Goal: Task Accomplishment & Management: Complete application form

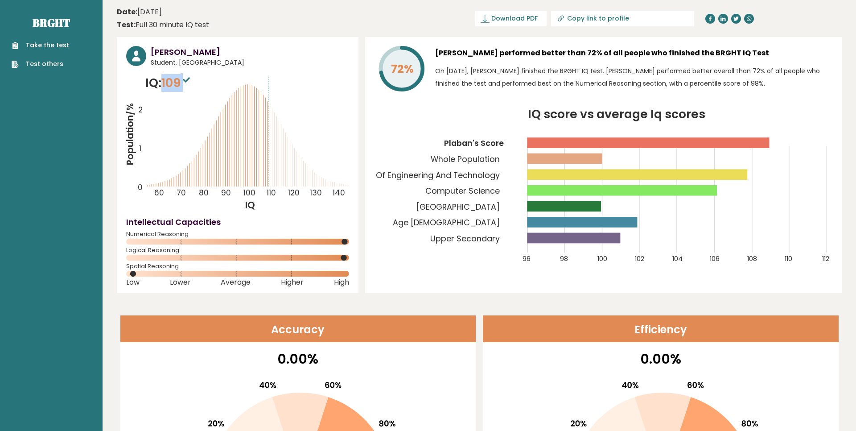
drag, startPoint x: 211, startPoint y: 86, endPoint x: 160, endPoint y: 76, distance: 51.3
click at [160, 76] on div "IQ: 109 Population/% IQ 0 1 2 60 70 80 90 100 110 120 130 140" at bounding box center [237, 142] width 223 height 137
click at [67, 47] on ul "Take the test Test others" at bounding box center [40, 55] width 66 height 28
click at [55, 46] on link "Take the test" at bounding box center [41, 45] width 58 height 9
drag, startPoint x: 183, startPoint y: 89, endPoint x: 162, endPoint y: 84, distance: 21.6
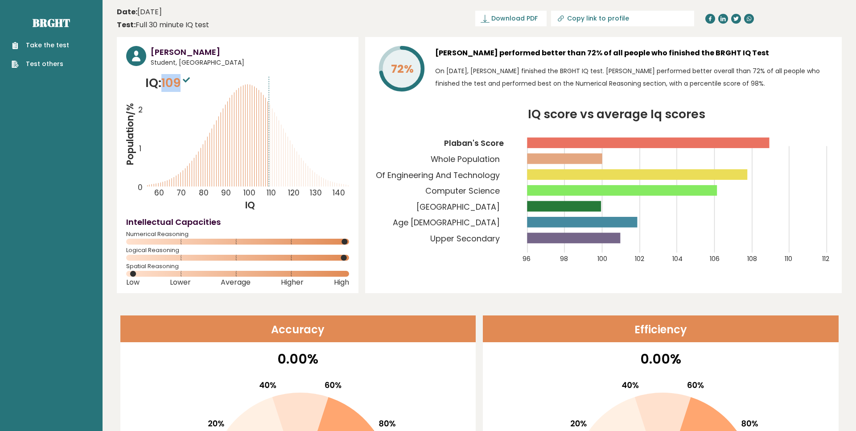
click at [162, 84] on p "IQ: 109" at bounding box center [168, 83] width 47 height 18
click at [181, 89] on span "109" at bounding box center [176, 82] width 31 height 17
drag, startPoint x: 181, startPoint y: 272, endPoint x: 126, endPoint y: 266, distance: 54.7
click at [126, 266] on span "Spatial Reasoning" at bounding box center [237, 266] width 223 height 4
click at [366, 149] on div "72% Plaban Talukdar performed better than 72% of all people who finished the BR…" at bounding box center [603, 165] width 477 height 256
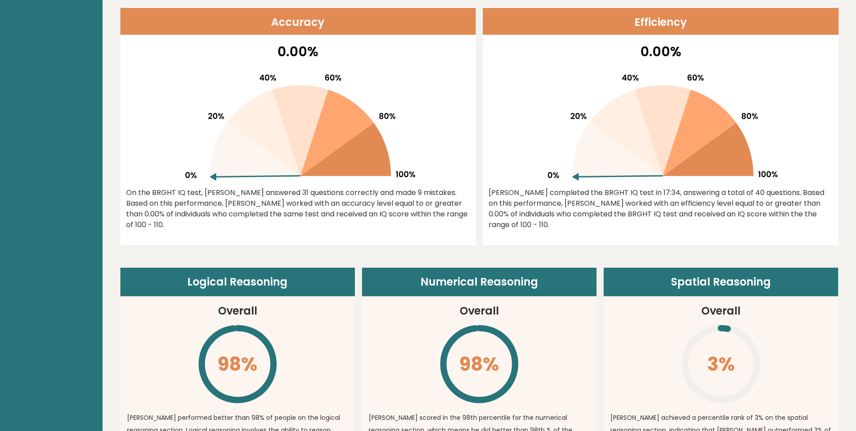
scroll to position [308, 0]
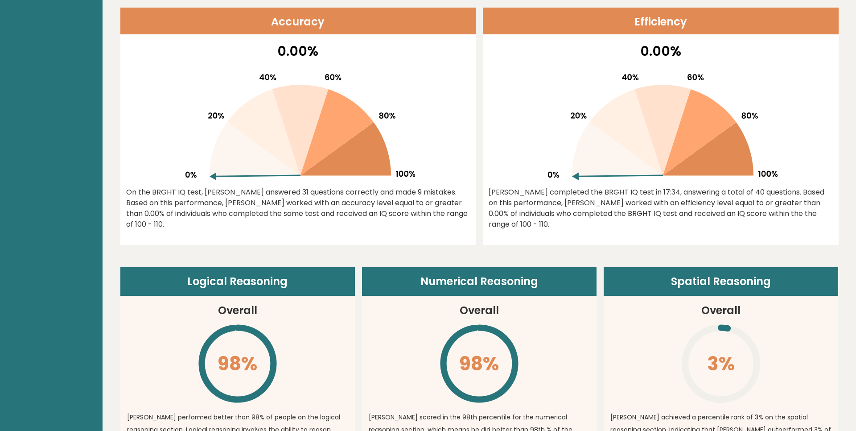
click at [318, 264] on div "Logical Reasoning Overall 98% \ Plaban performed better than 98% of people on t…" at bounding box center [479, 439] width 719 height 389
click at [282, 316] on article "Logical Reasoning Overall 98% \ Plaban performed better than 98% of people on t…" at bounding box center [237, 389] width 235 height 245
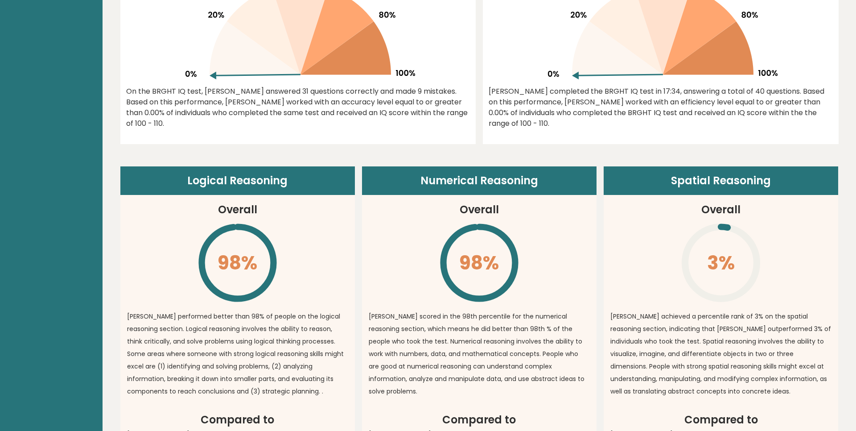
scroll to position [431, 0]
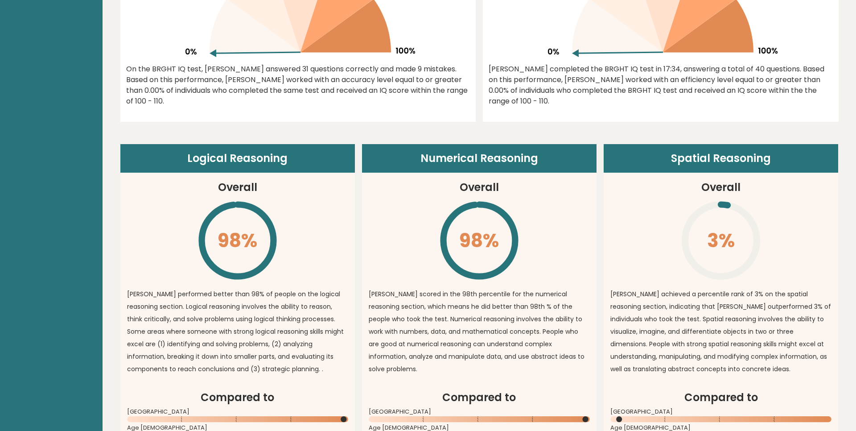
drag, startPoint x: 620, startPoint y: 215, endPoint x: 756, endPoint y: 233, distance: 136.8
click at [756, 233] on article "Spatial Reasoning Overall 3% \ Plaban achieved a percentile rank of 3% on the s…" at bounding box center [721, 266] width 235 height 245
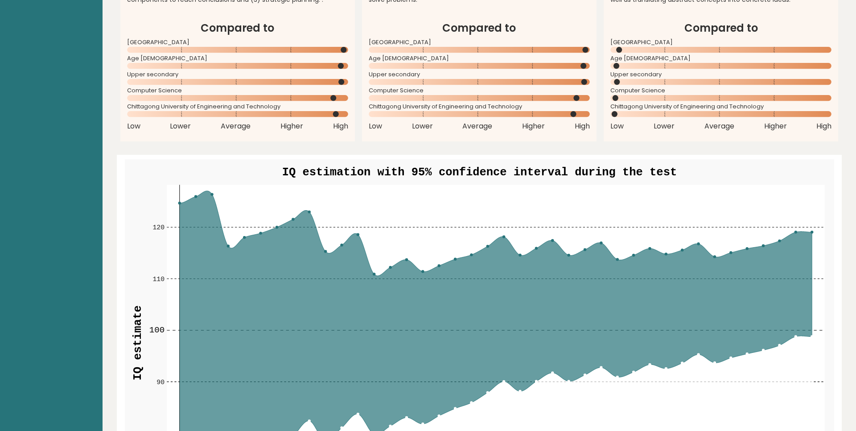
click at [756, 233] on rect at bounding box center [496, 343] width 658 height 316
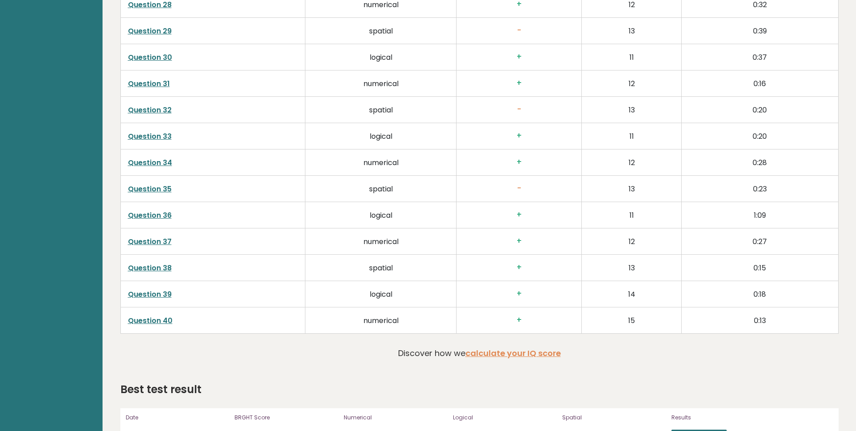
scroll to position [2182, 0]
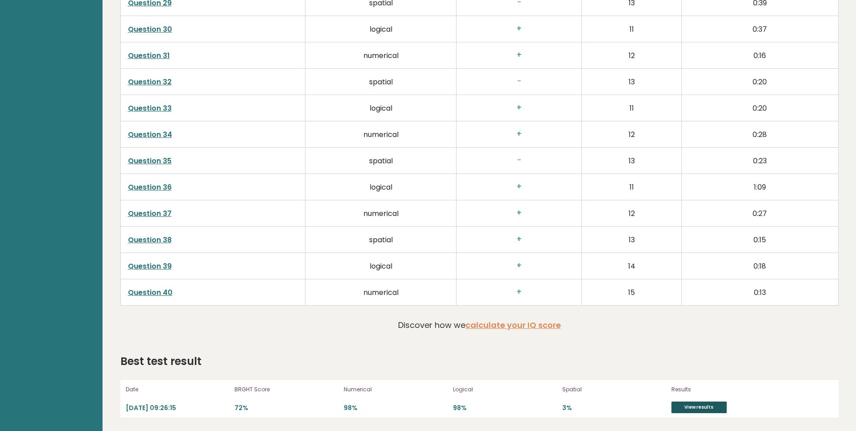
click at [698, 401] on div "Results View results" at bounding box center [719, 398] width 94 height 29
click at [699, 404] on link "View results" at bounding box center [699, 407] width 55 height 12
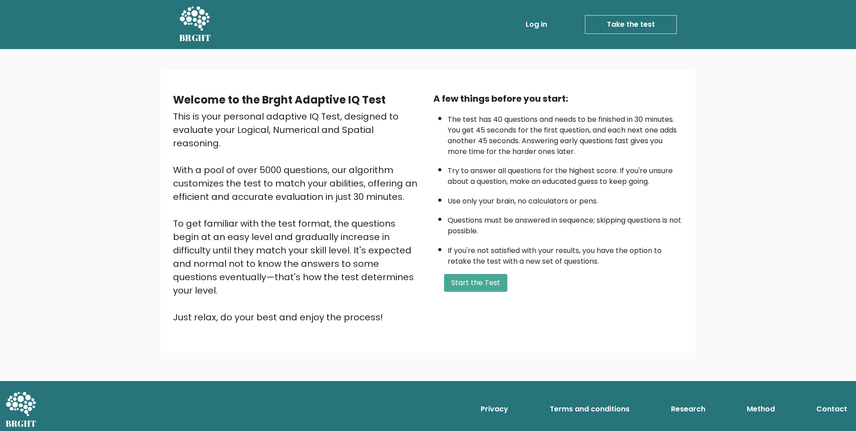
click at [469, 285] on div "A few things before you start: The test has 40 questions and needs to be finish…" at bounding box center [558, 208] width 260 height 232
click at [467, 292] on button "Start the Test" at bounding box center [475, 283] width 63 height 18
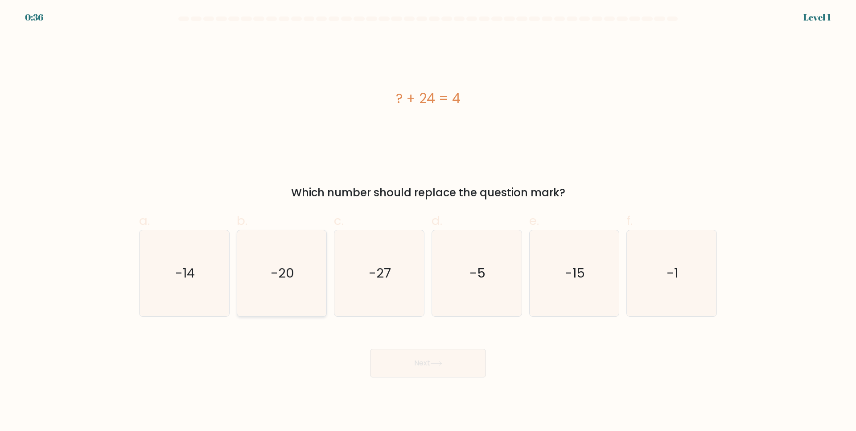
click at [291, 268] on text "-20" at bounding box center [283, 273] width 24 height 18
click at [428, 221] on input "b. -20" at bounding box center [428, 218] width 0 height 6
radio input "true"
click at [438, 363] on icon at bounding box center [436, 363] width 11 height 4
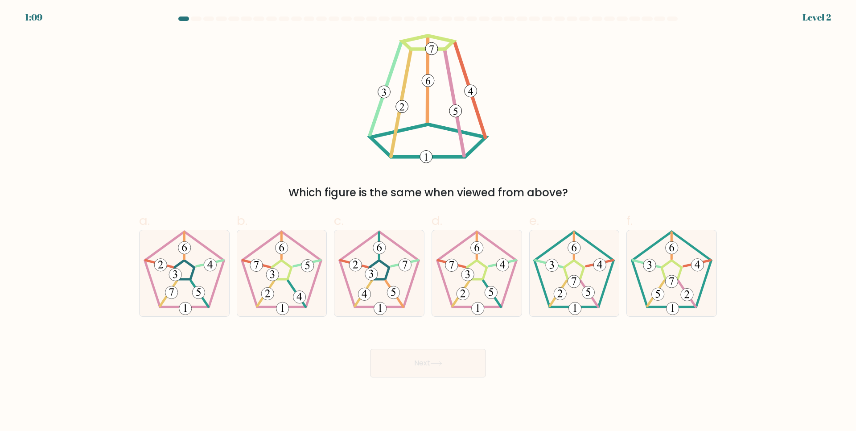
click at [20, 0] on div "1:09 Level 2" at bounding box center [428, 5] width 856 height 11
